Goal: Task Accomplishment & Management: Complete application form

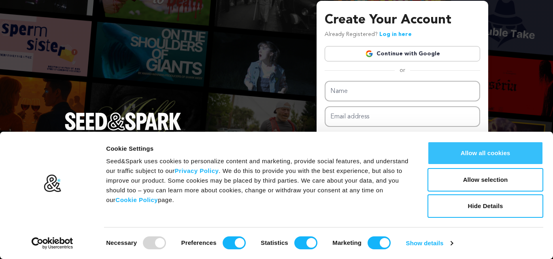
click at [487, 152] on button "Allow all cookies" at bounding box center [485, 153] width 116 height 23
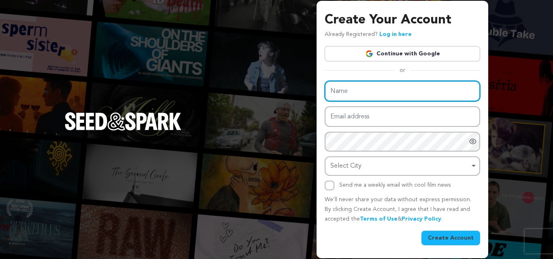
click at [390, 89] on input "Name" at bounding box center [402, 91] width 155 height 21
paste input "XTORD Designs"
type input "XTORD Designs"
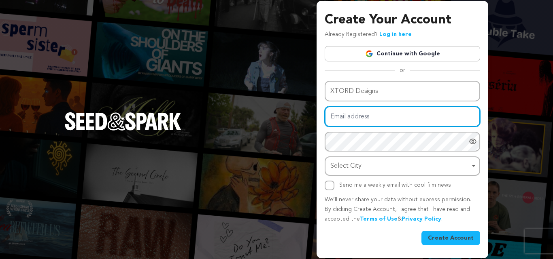
click at [337, 117] on input "Email address" at bounding box center [402, 116] width 155 height 21
type input "[EMAIL_ADDRESS][DOMAIN_NAME]"
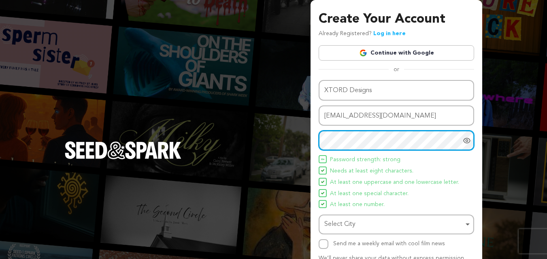
scroll to position [57, 0]
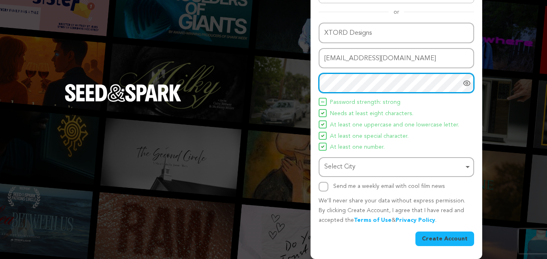
click at [459, 164] on div "Select City Remove item" at bounding box center [393, 167] width 139 height 12
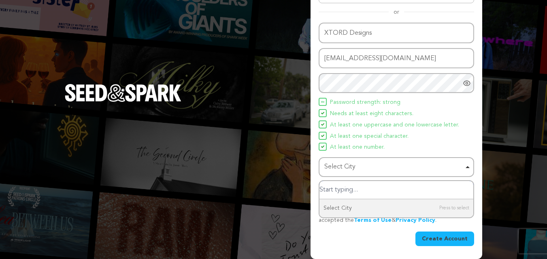
click at [386, 191] on input "Select City" at bounding box center [396, 190] width 154 height 18
type input "D"
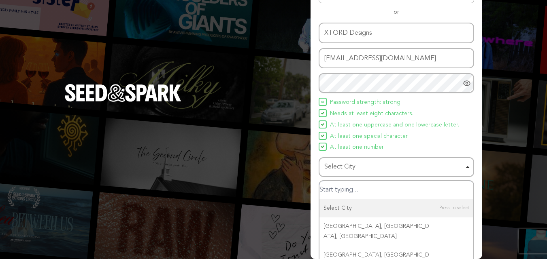
type input "h"
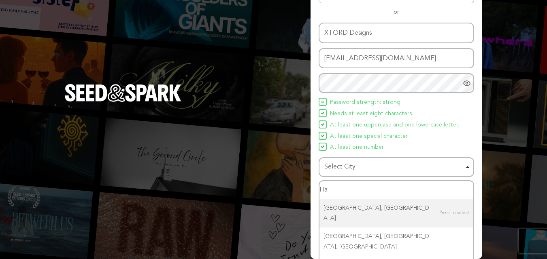
type input "H"
type input "[GEOGRAPHIC_DATA]"
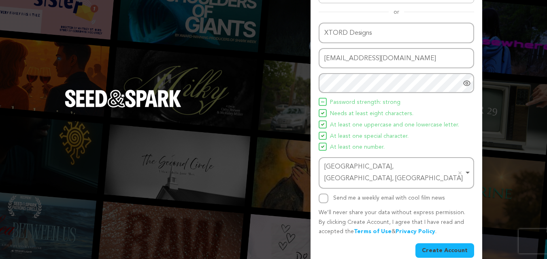
click at [449, 244] on button "Create Account" at bounding box center [444, 251] width 59 height 15
